Goal: Use online tool/utility: Use online tool/utility

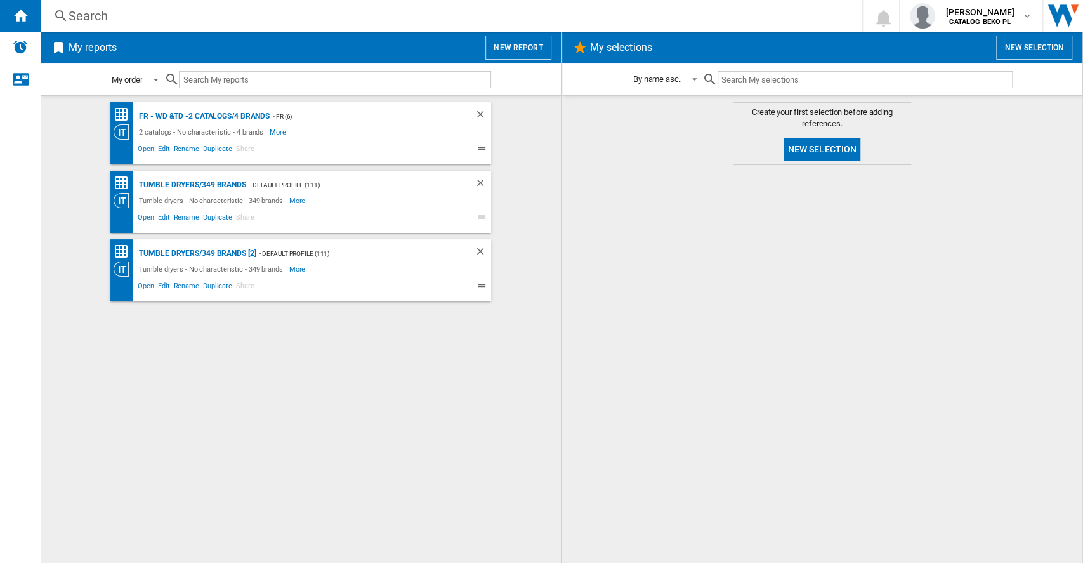
click at [130, 86] on md-select-value "My order" at bounding box center [136, 80] width 53 height 30
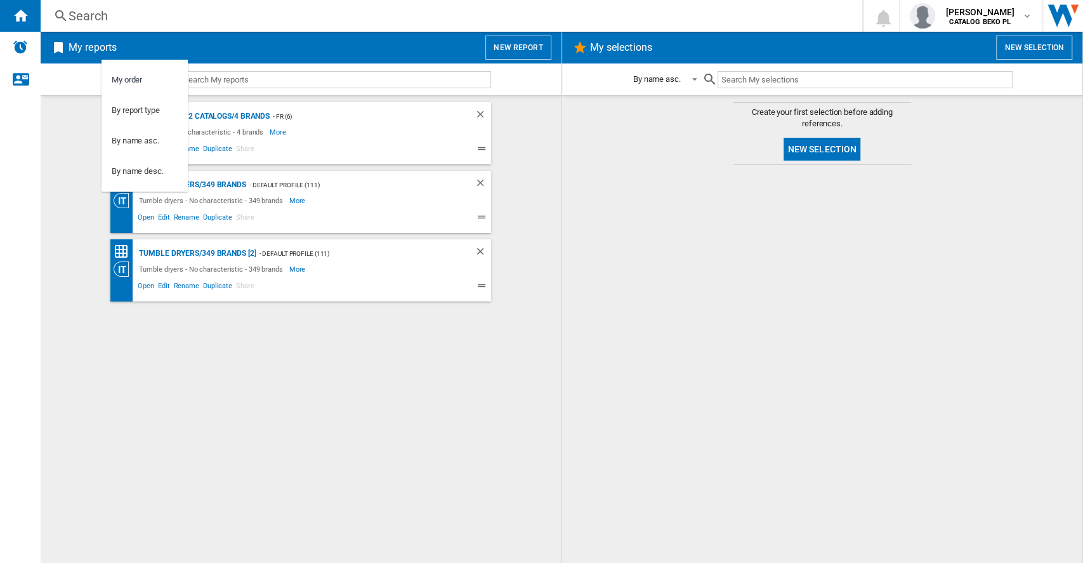
click at [57, 114] on md-backdrop at bounding box center [541, 281] width 1083 height 563
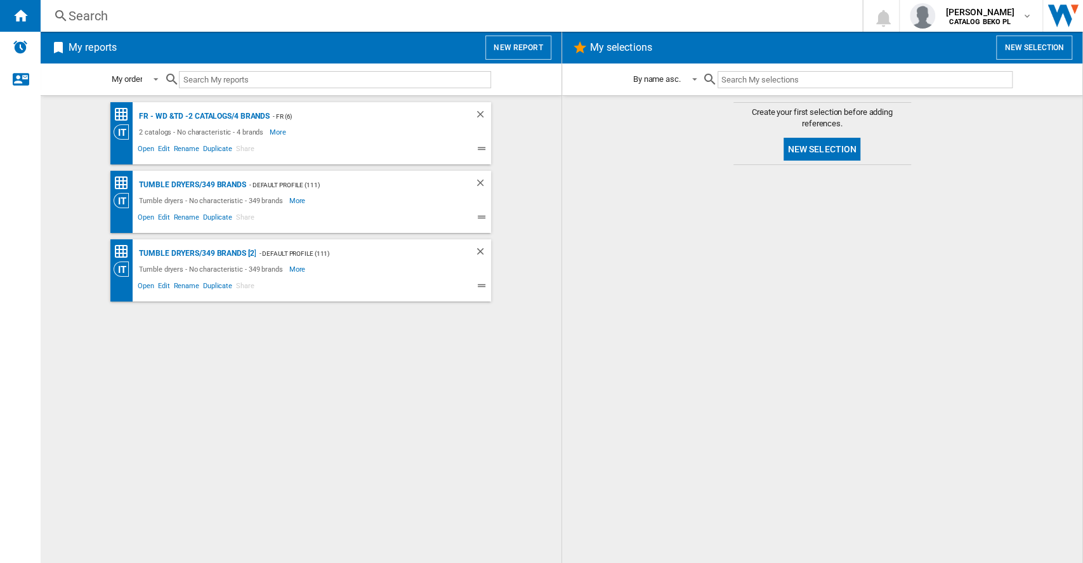
click at [504, 48] on button "New report" at bounding box center [517, 48] width 65 height 24
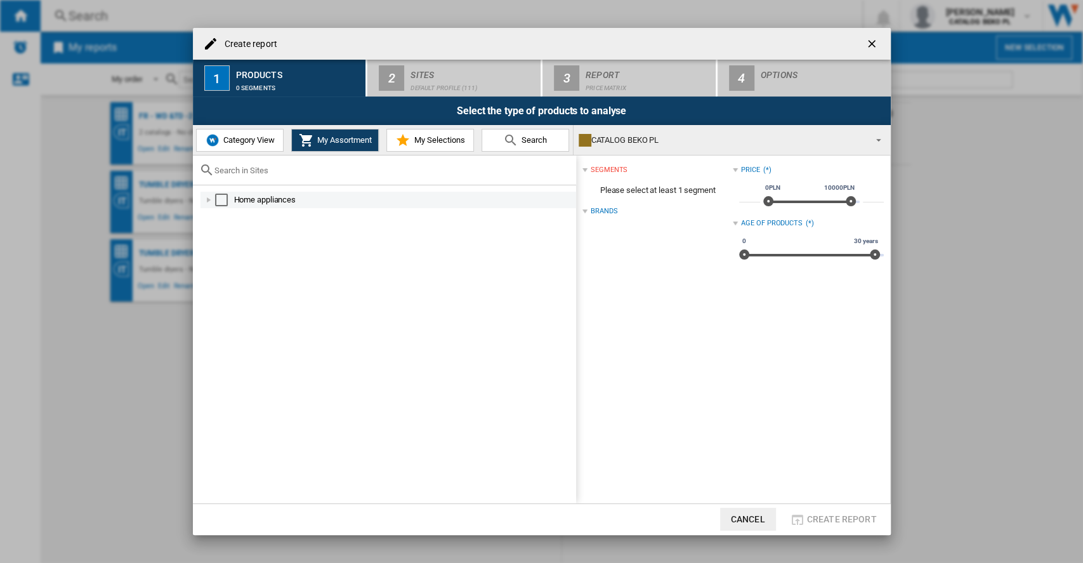
click at [210, 201] on div at bounding box center [208, 199] width 13 height 13
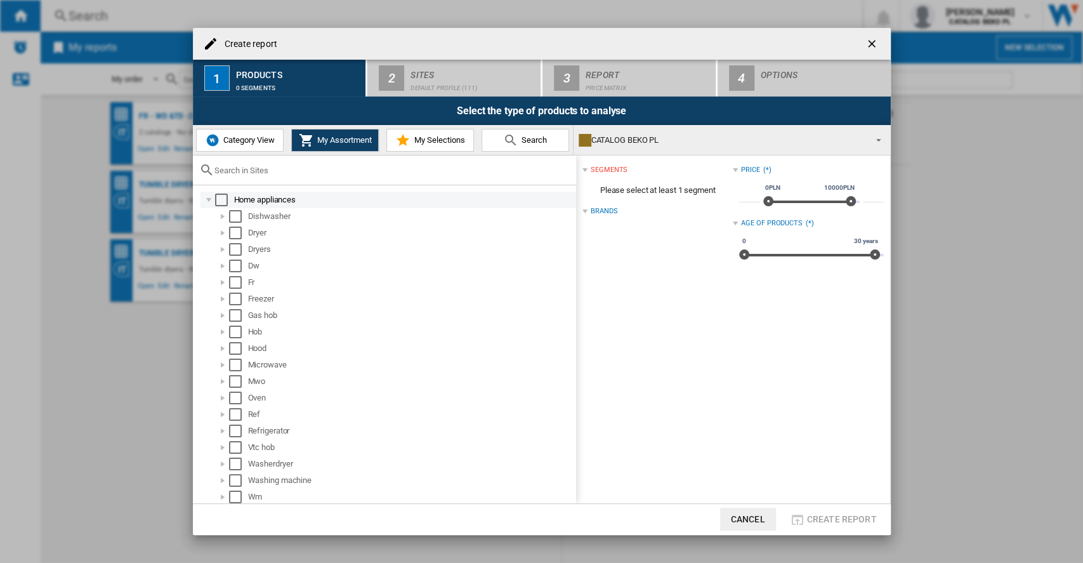
click at [210, 201] on div at bounding box center [208, 199] width 13 height 13
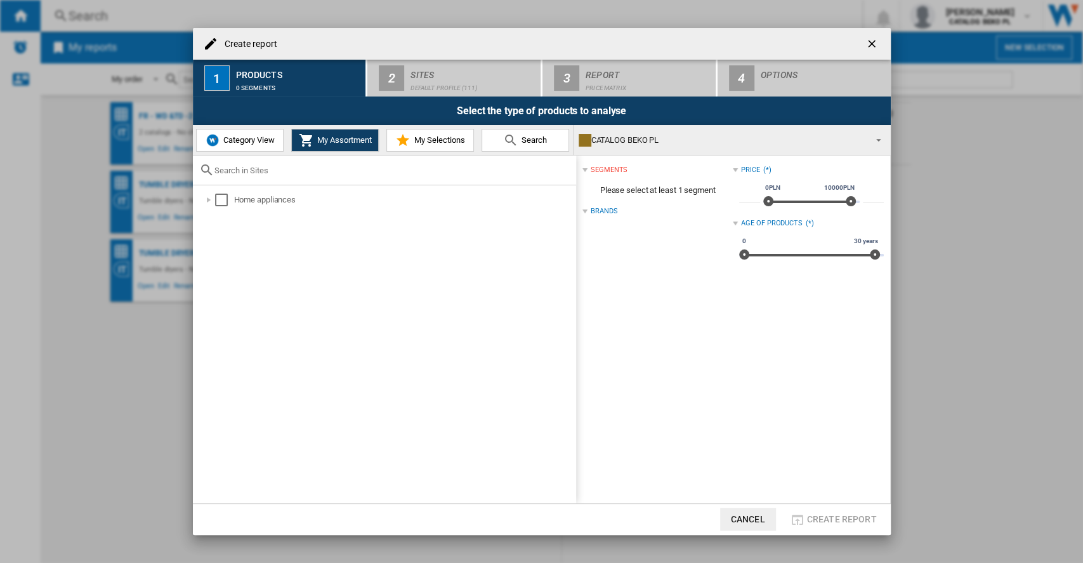
click at [260, 141] on span "Category View" at bounding box center [247, 140] width 55 height 10
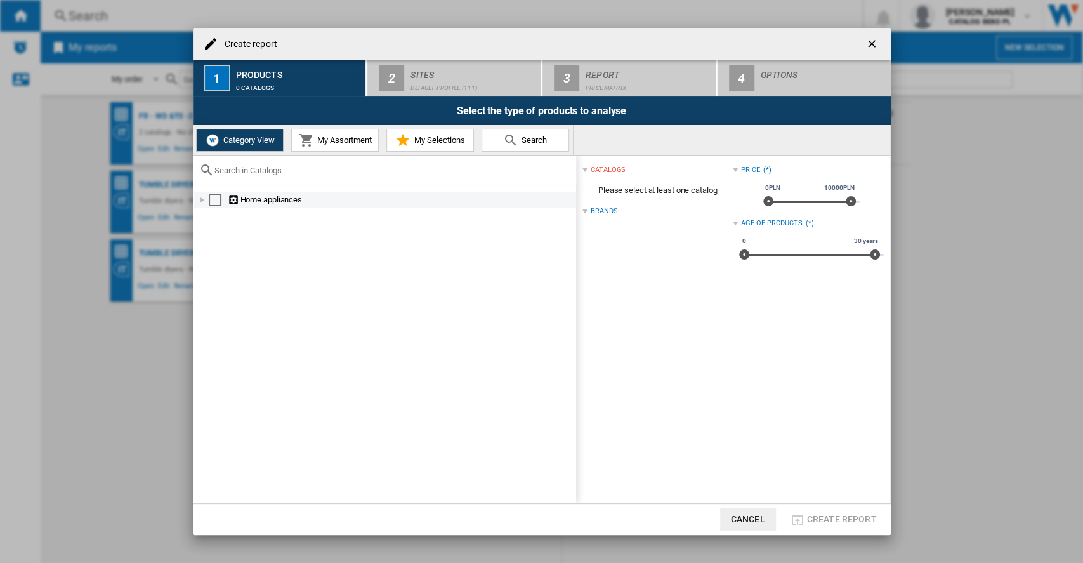
click at [196, 199] on div at bounding box center [202, 199] width 13 height 13
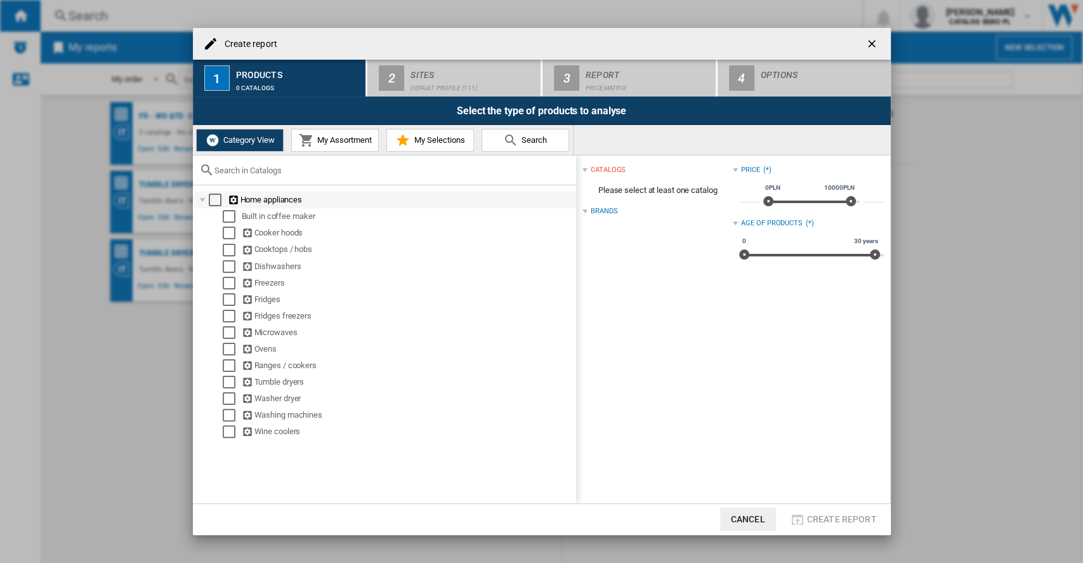
click at [197, 200] on div at bounding box center [202, 199] width 13 height 13
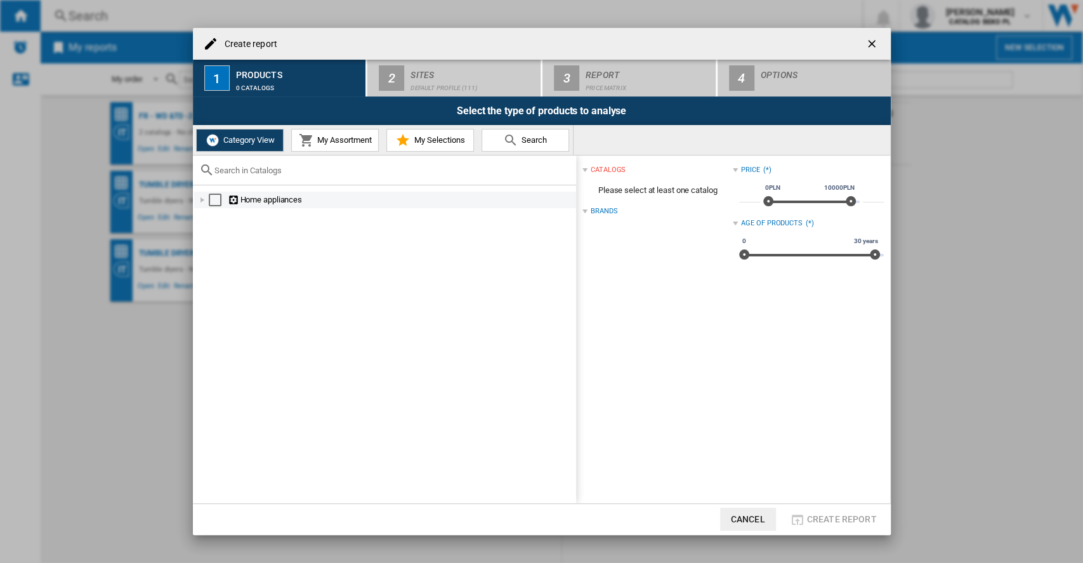
click at [197, 200] on div at bounding box center [202, 199] width 13 height 13
